Goal: Task Accomplishment & Management: Complete application form

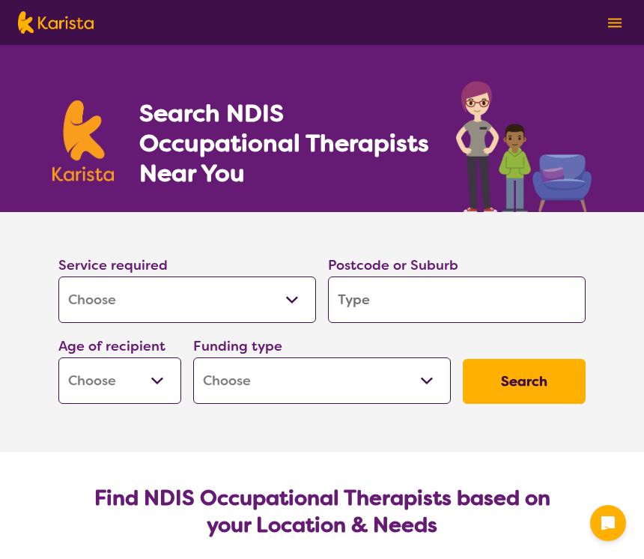
select select "[MEDICAL_DATA]"
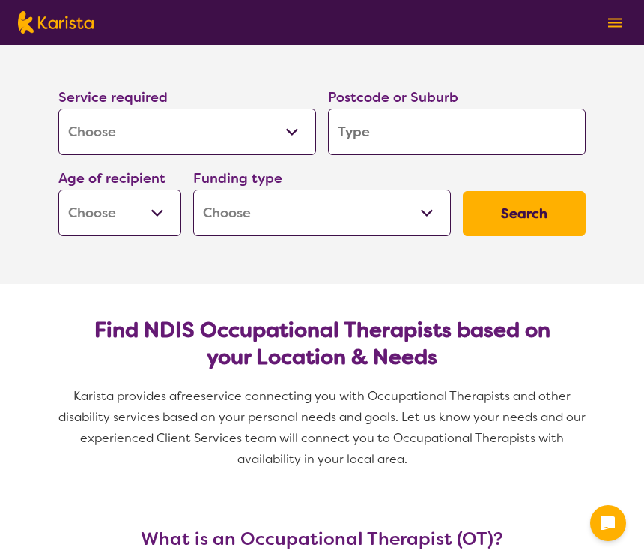
click at [425, 132] on input "search" at bounding box center [457, 132] width 258 height 46
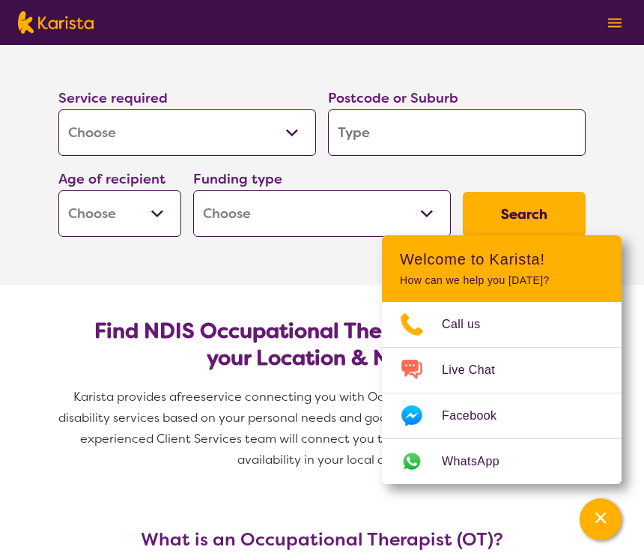
type input "4"
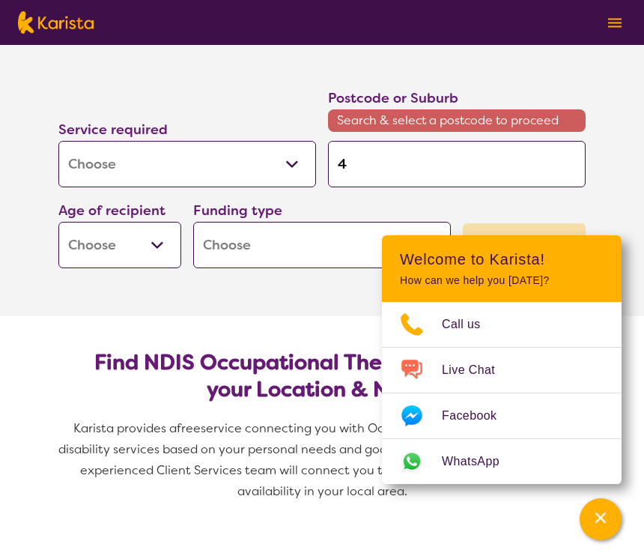
type input "47"
type input "470"
type input "4702"
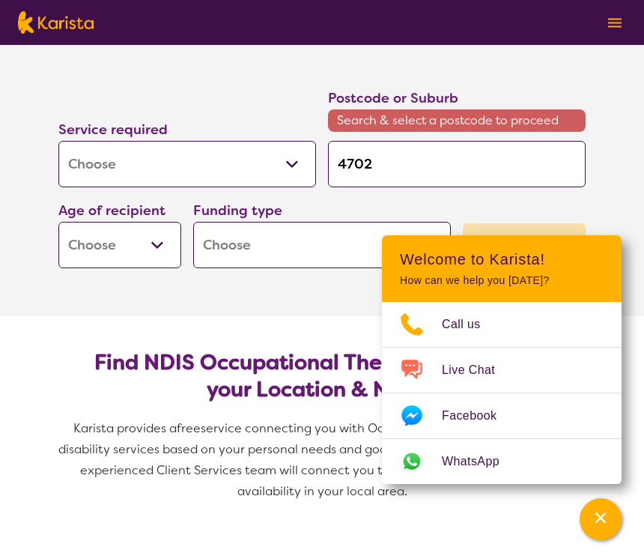
type input "4702"
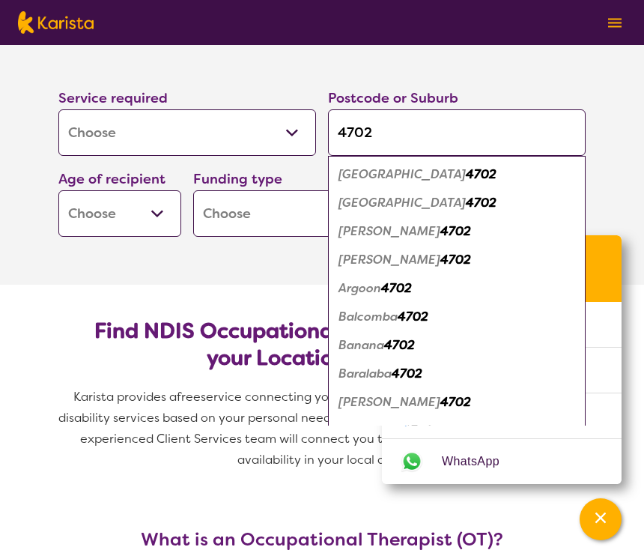
click at [466, 169] on em "4702" at bounding box center [481, 174] width 31 height 16
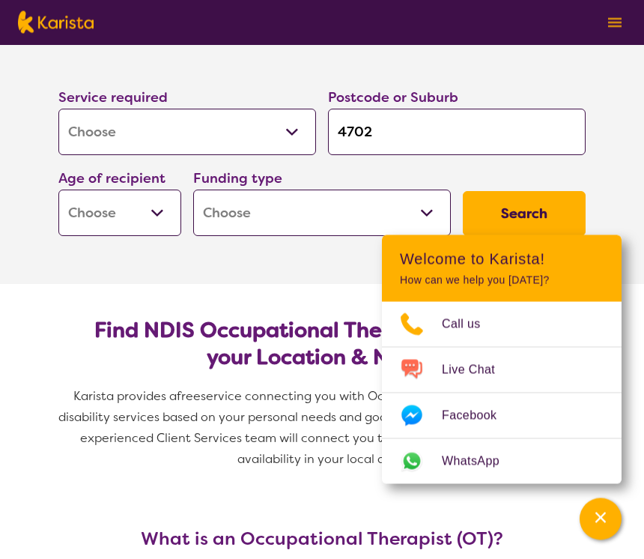
click at [408, 153] on input "4702" at bounding box center [457, 132] width 258 height 46
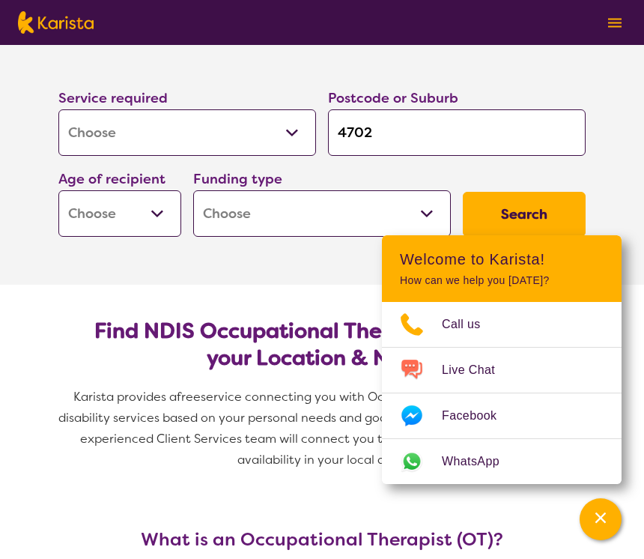
type input "470"
type input "47"
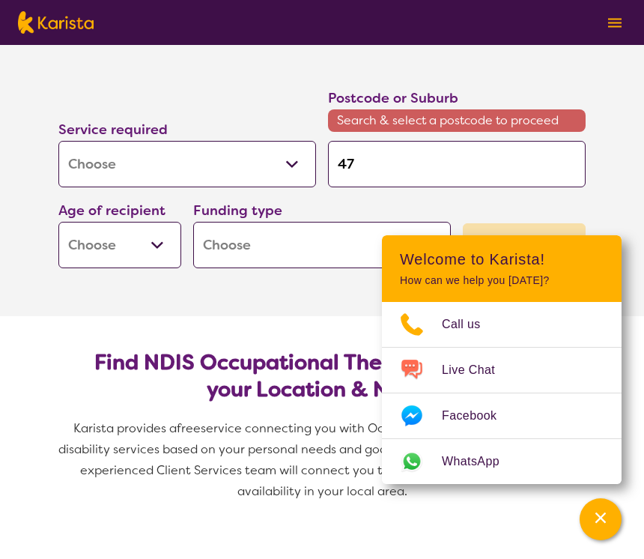
type input "4"
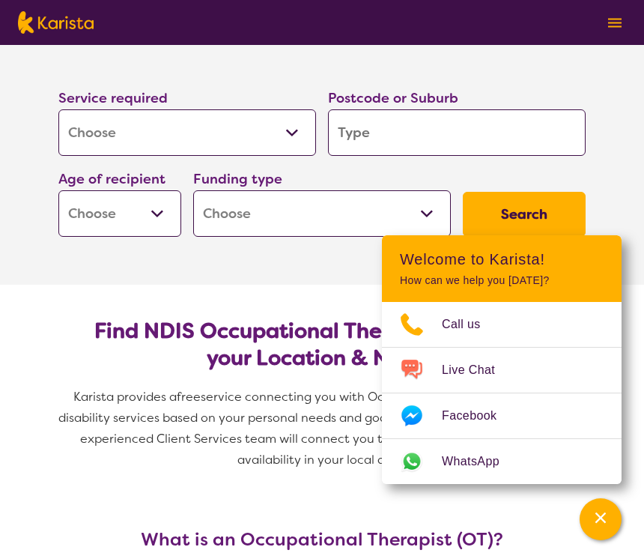
type input "G"
type input "Gr"
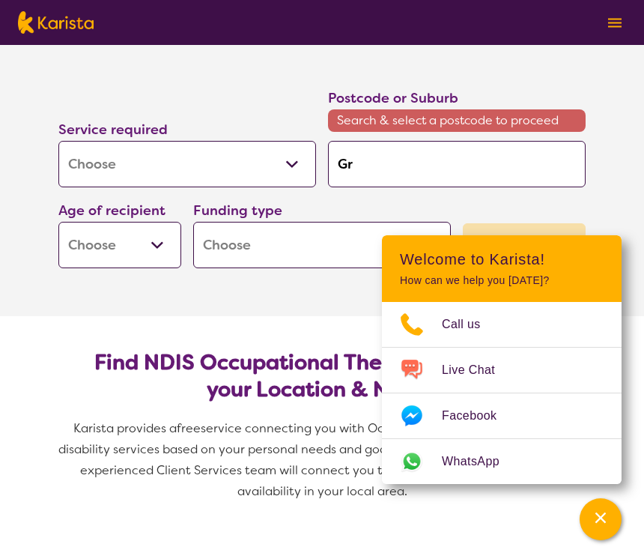
type input "Gra"
type input "Grac"
type input "Grace"
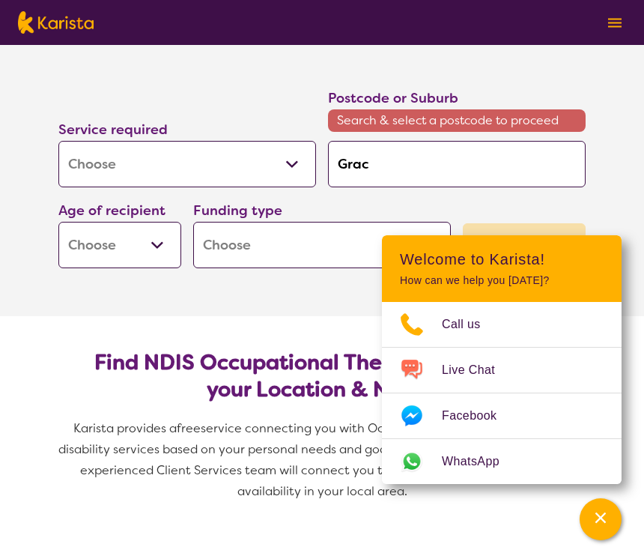
type input "Grace"
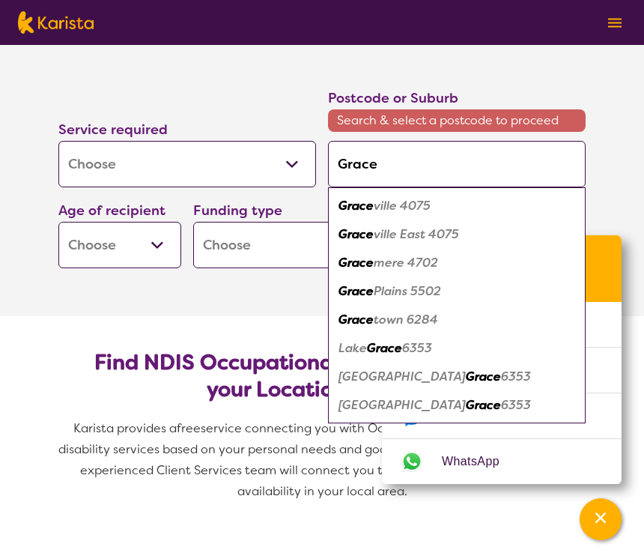
type input "Gracem"
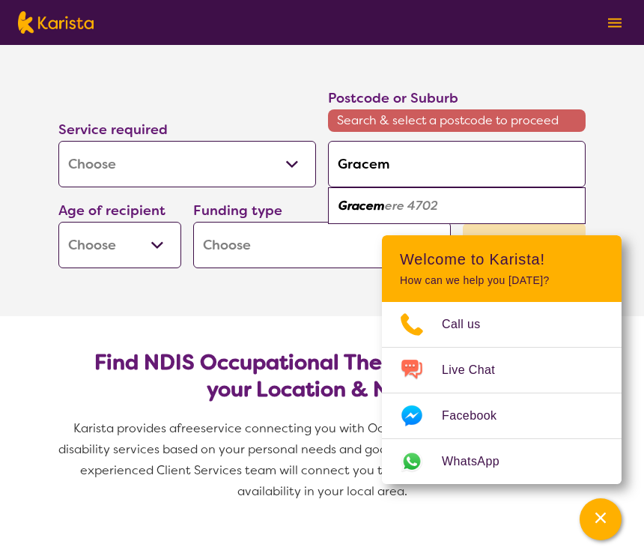
click at [423, 207] on em "ere 4702" at bounding box center [411, 206] width 53 height 16
type input "4702"
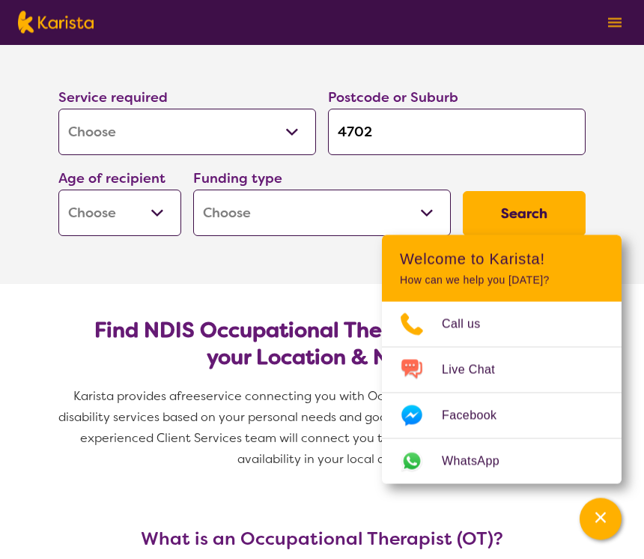
click at [526, 204] on button "Search" at bounding box center [524, 214] width 123 height 45
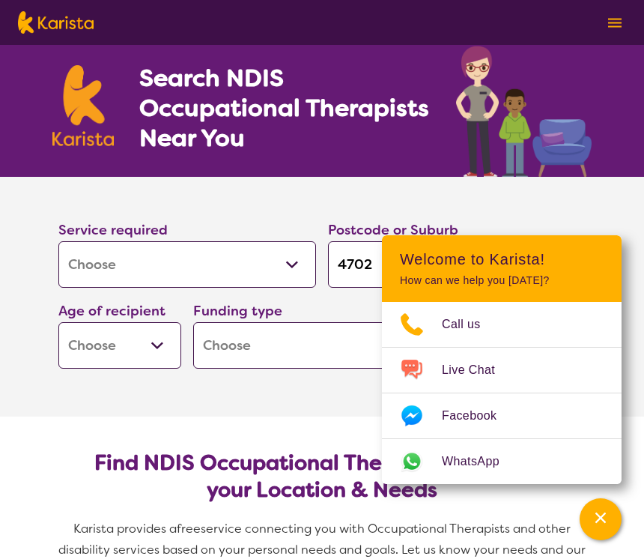
scroll to position [34, 0]
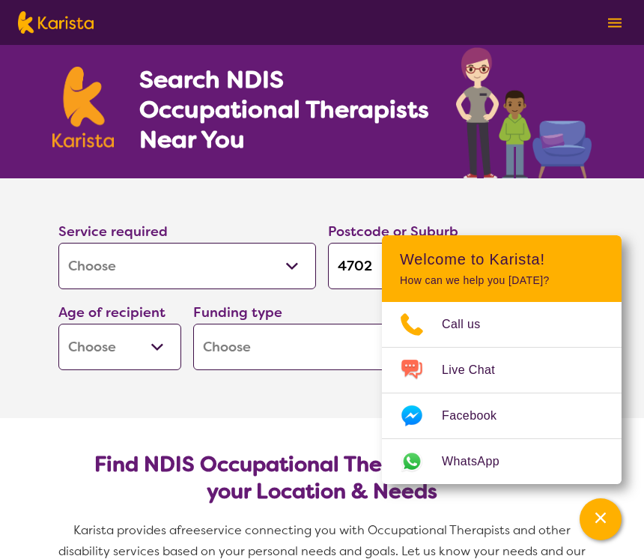
click at [156, 349] on select "Early Childhood - 0 to 9 Child - 10 to 11 Adolescent - 12 to 17 Adult - 18 to 6…" at bounding box center [119, 347] width 123 height 46
select select "EC"
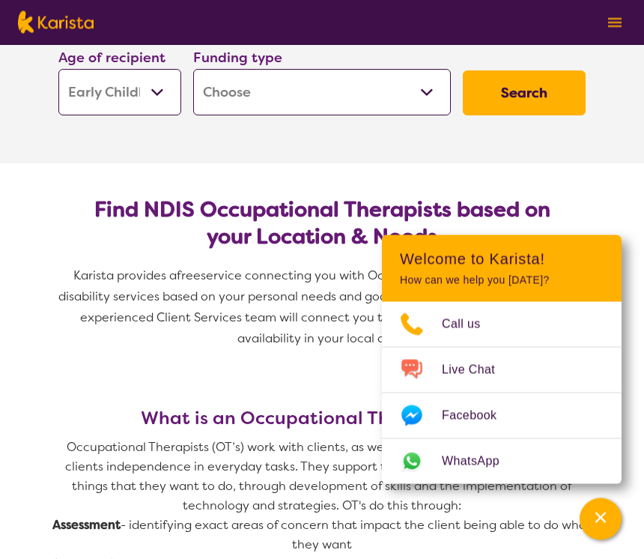
scroll to position [288, 0]
click at [323, 89] on select "Home Care Package (HCP) National Disability Insurance Scheme (NDIS) I don't know" at bounding box center [322, 92] width 258 height 46
select select "NDIS"
click at [536, 93] on button "Search" at bounding box center [524, 92] width 123 height 45
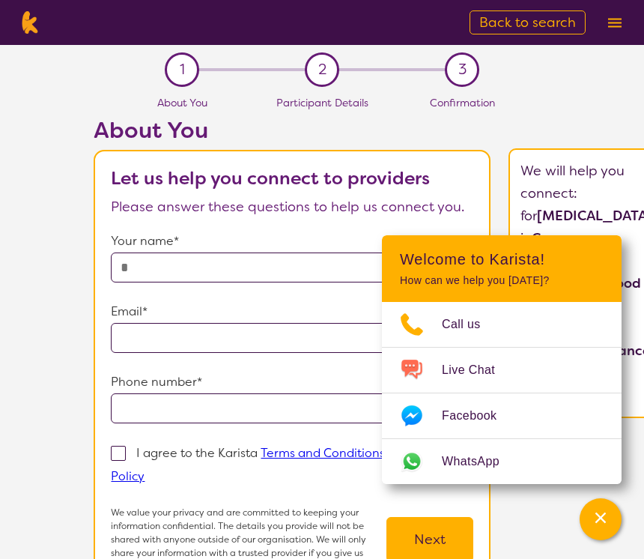
click at [327, 70] on div "2" at bounding box center [322, 69] width 34 height 34
select select "[MEDICAL_DATA]"
select select "EC"
select select "NDIS"
select select "[MEDICAL_DATA]"
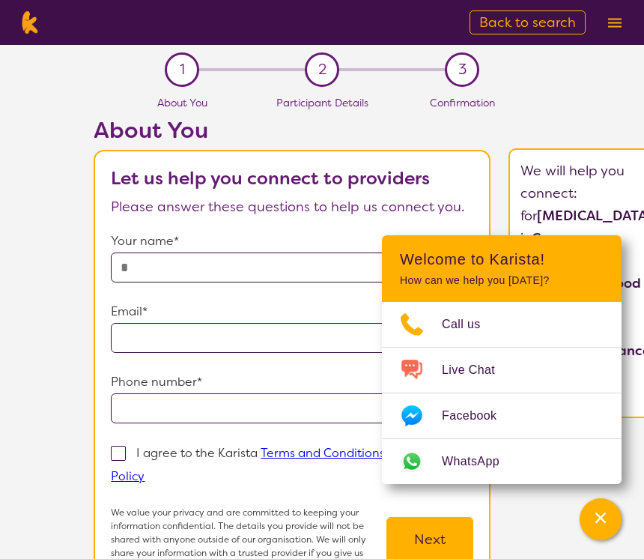
select select "EC"
select select "NDIS"
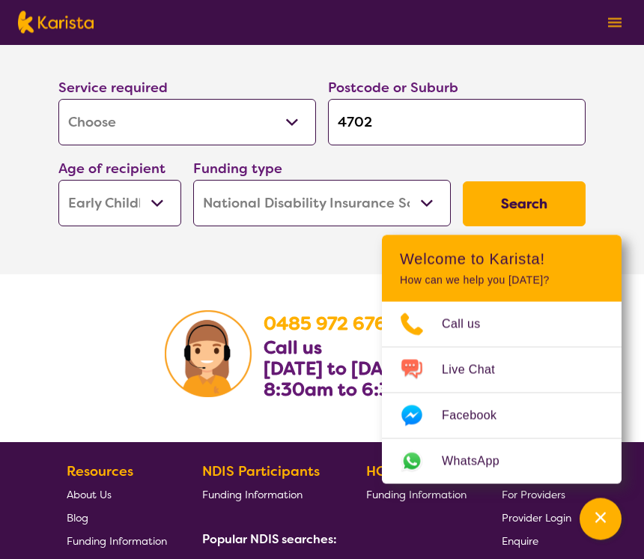
scroll to position [2370, 0]
